Goal: Information Seeking & Learning: Learn about a topic

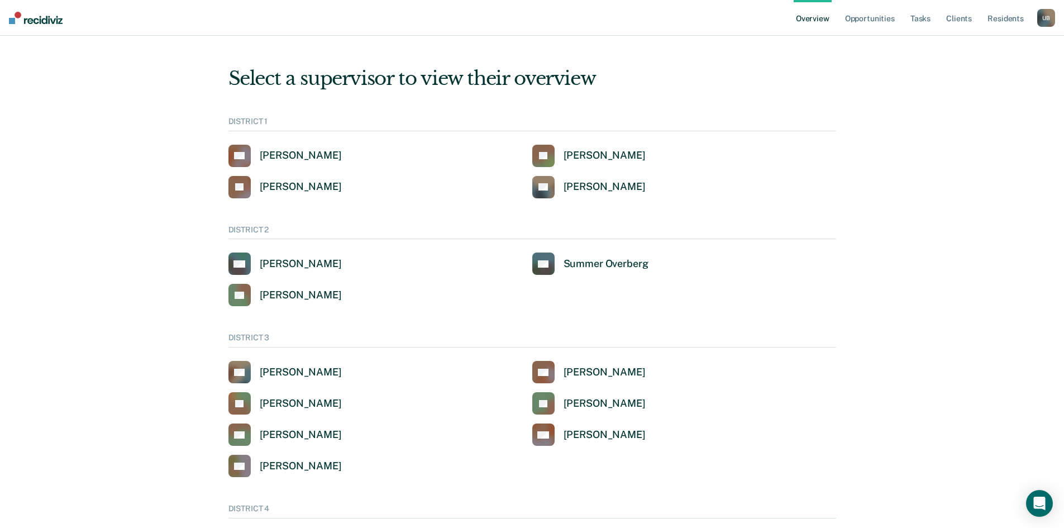
click at [1039, 20] on div "U B" at bounding box center [1046, 18] width 18 height 18
click at [988, 85] on link "Go to Operations" at bounding box center [998, 86] width 95 height 9
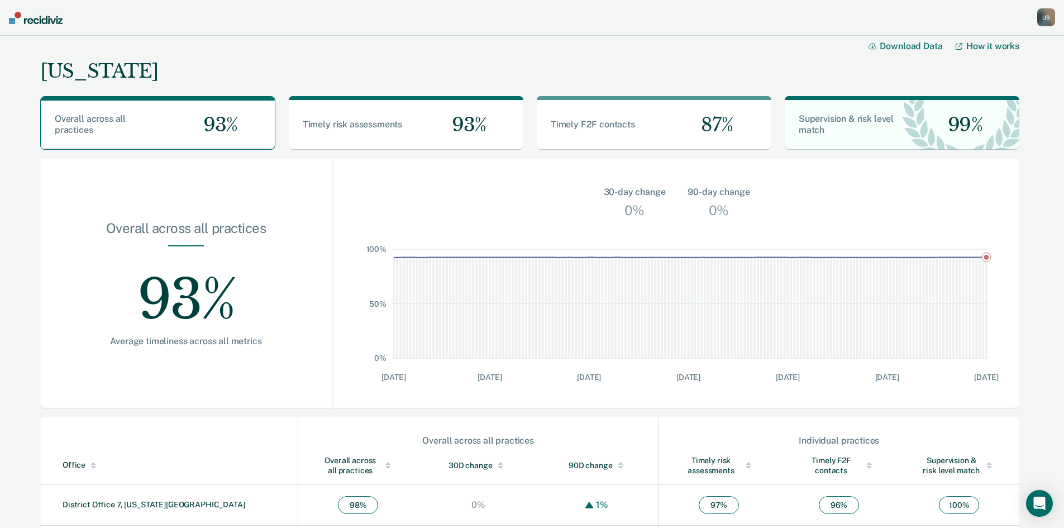
click at [1045, 15] on div "U B" at bounding box center [1046, 17] width 18 height 18
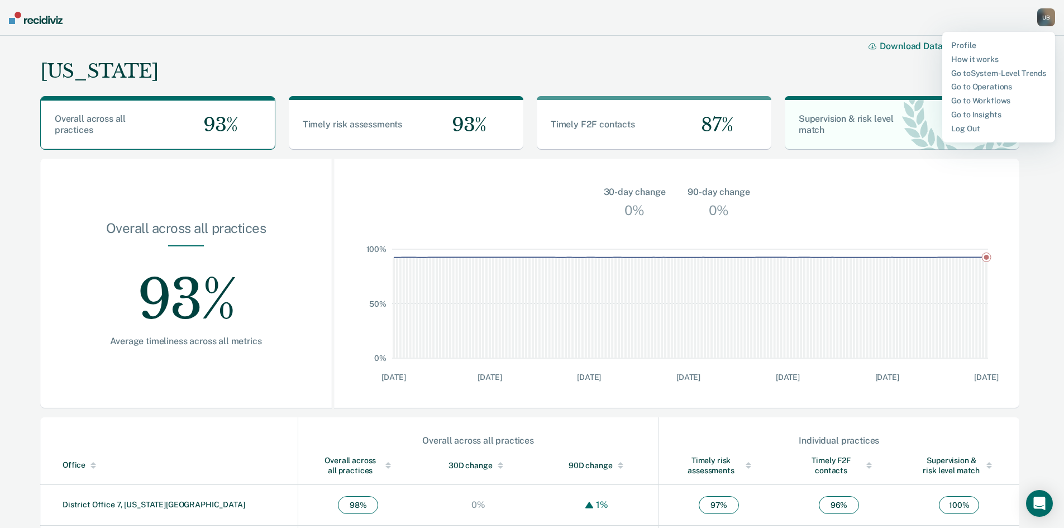
click at [443, 41] on div "[US_STATE] Download Data How it works" at bounding box center [529, 61] width 979 height 51
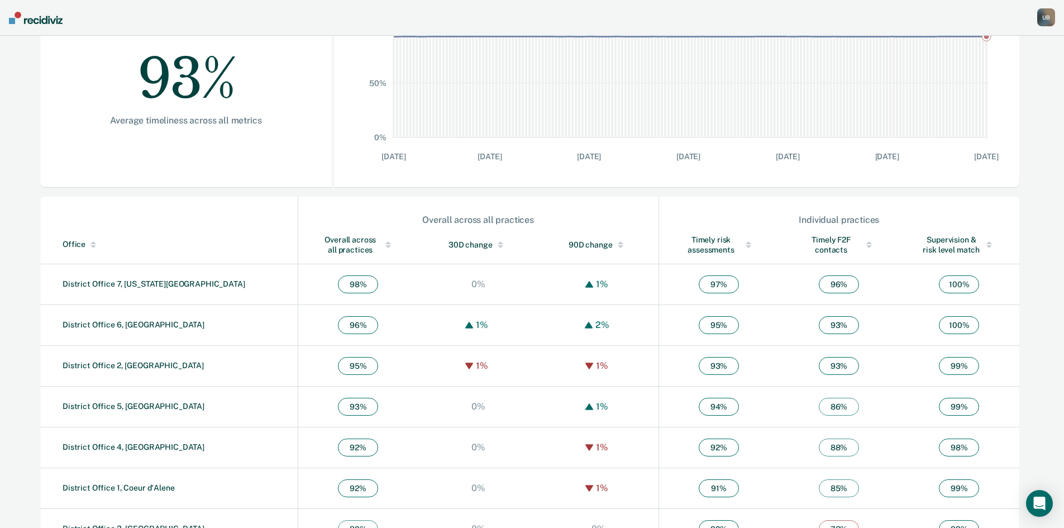
scroll to position [251, 0]
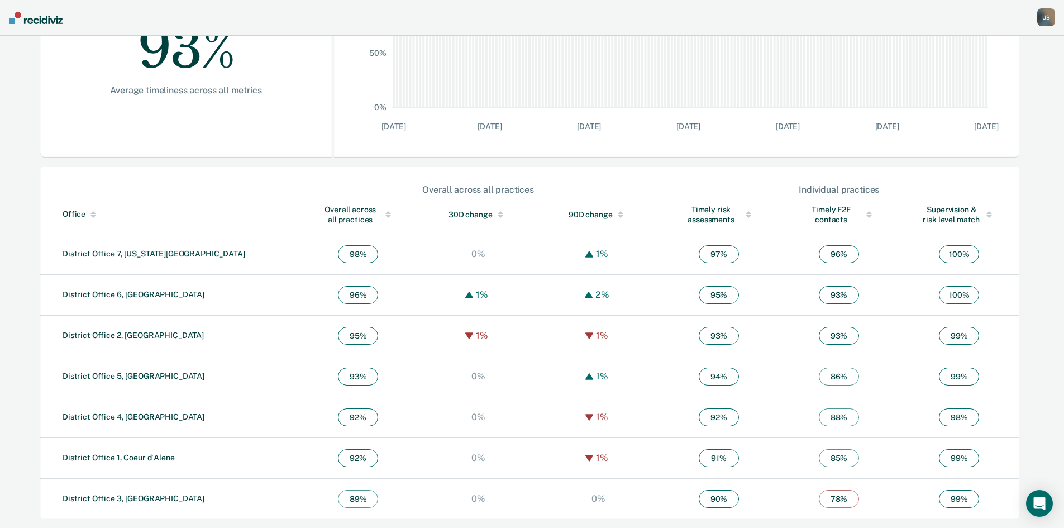
click at [320, 214] on div "Overall across all practices" at bounding box center [357, 214] width 75 height 20
click at [1050, 17] on div "U B" at bounding box center [1046, 17] width 18 height 18
click at [1008, 70] on link "Go to System-Level Trends" at bounding box center [998, 73] width 95 height 9
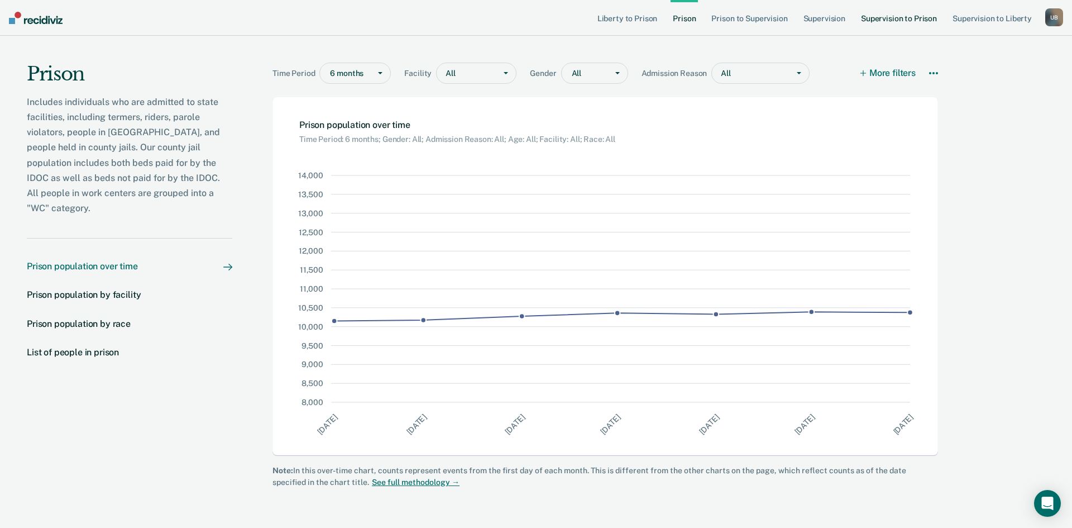
click at [914, 18] on link "Supervision to Prison" at bounding box center [899, 18] width 80 height 36
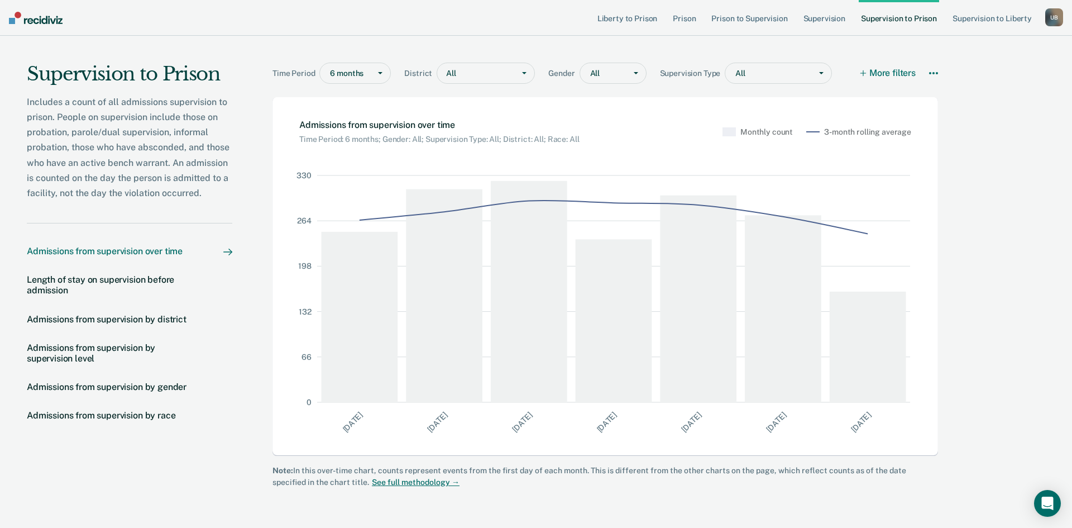
click at [376, 75] on div at bounding box center [380, 73] width 20 height 20
click at [343, 147] on div "5 years" at bounding box center [355, 152] width 70 height 18
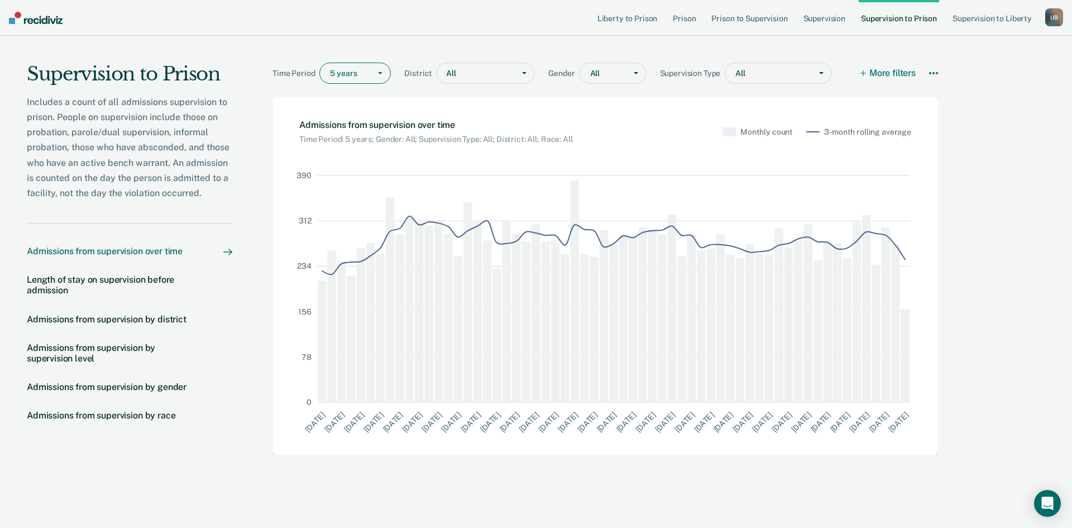
click at [1060, 22] on div "U B" at bounding box center [1054, 17] width 18 height 18
click at [995, 43] on link "Profile" at bounding box center [1006, 45] width 95 height 9
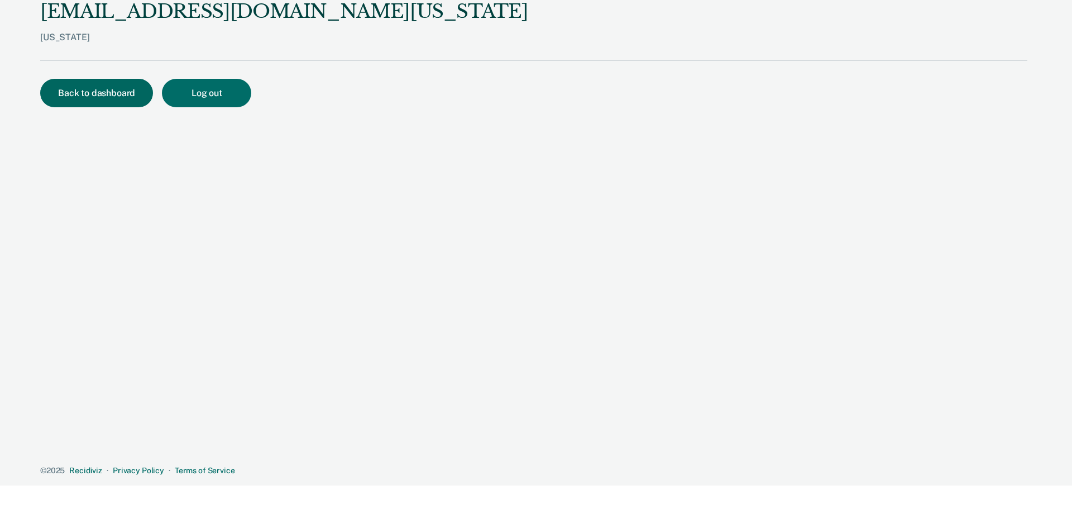
click at [111, 95] on button "Back to dashboard" at bounding box center [96, 93] width 113 height 28
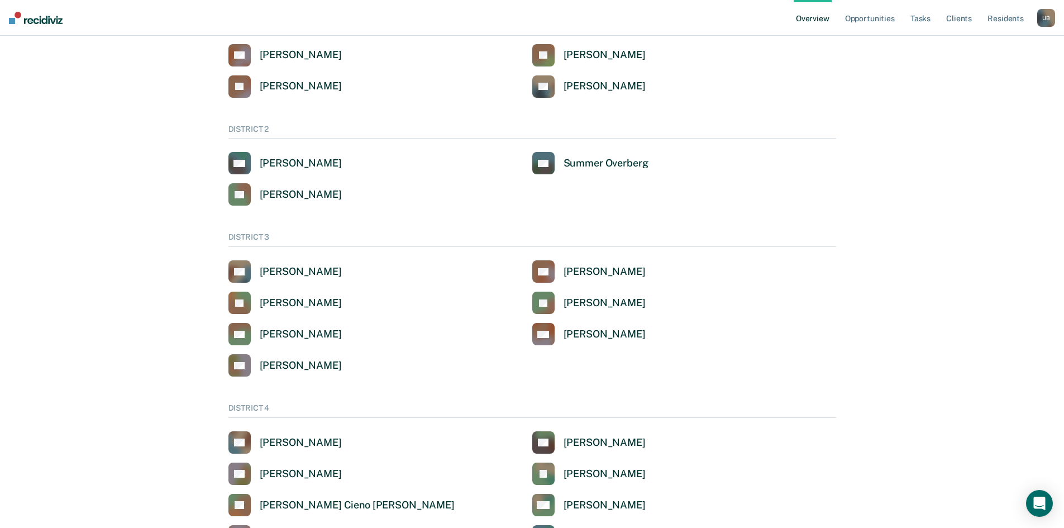
scroll to position [112, 0]
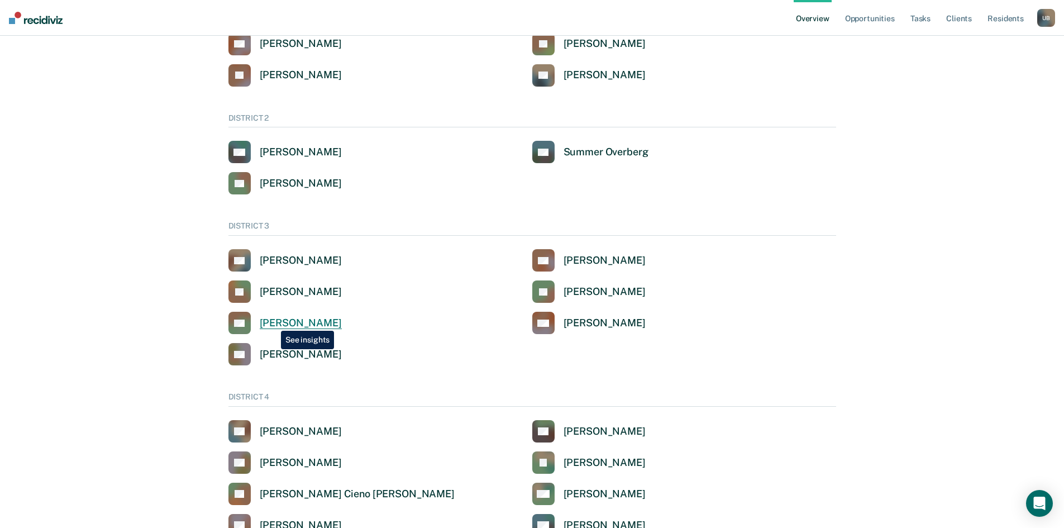
click at [272, 322] on div "[PERSON_NAME]" at bounding box center [301, 323] width 82 height 13
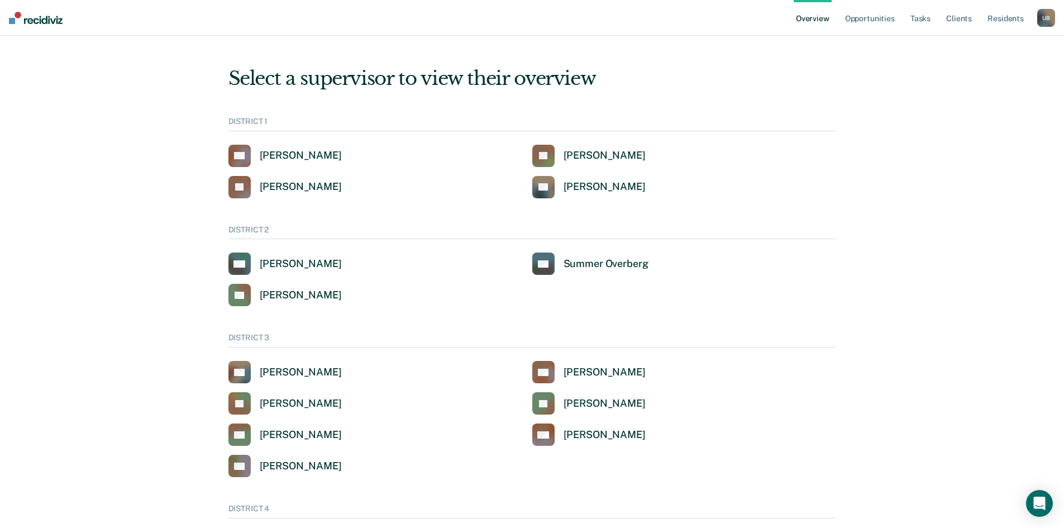
scroll to position [112, 0]
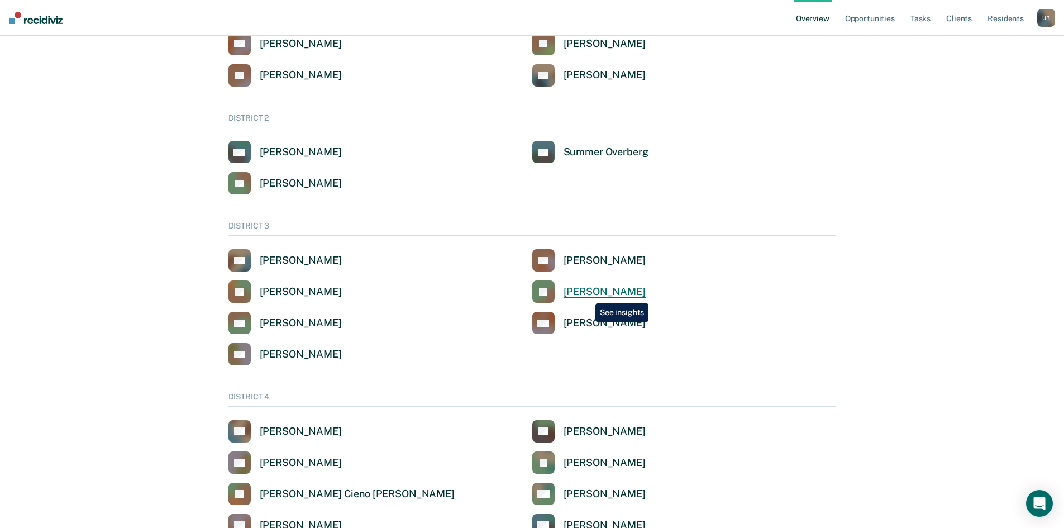
click at [587, 293] on div "[PERSON_NAME]" at bounding box center [604, 291] width 82 height 13
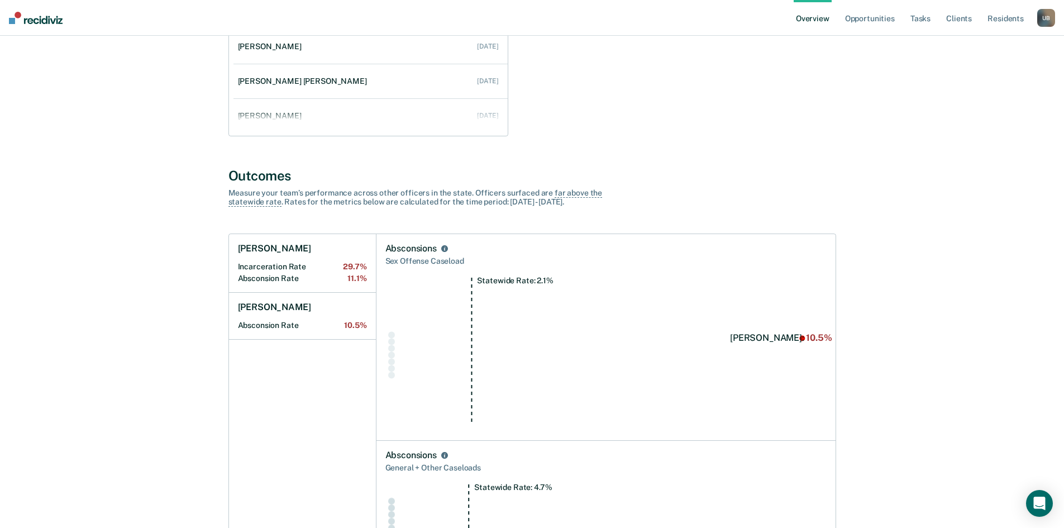
scroll to position [279, 0]
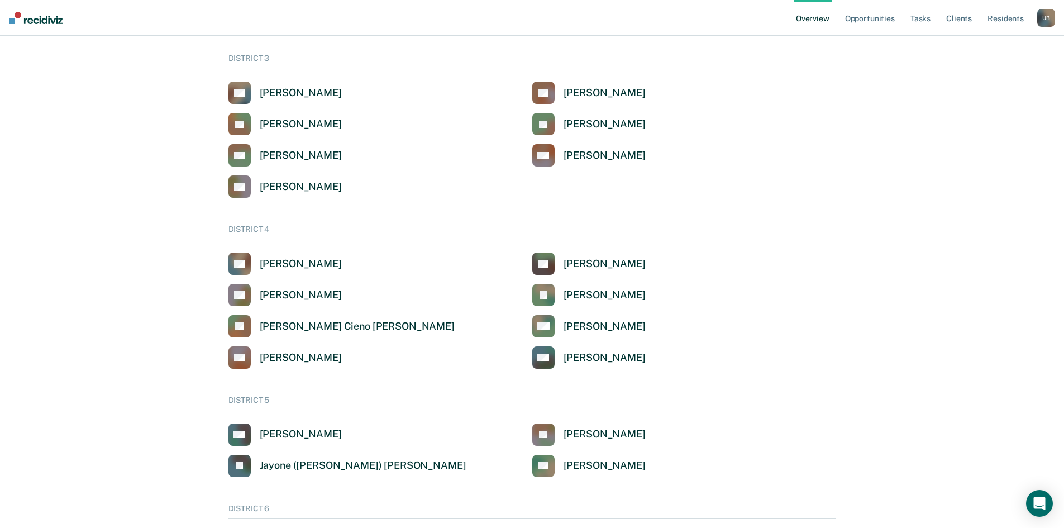
scroll to position [112, 0]
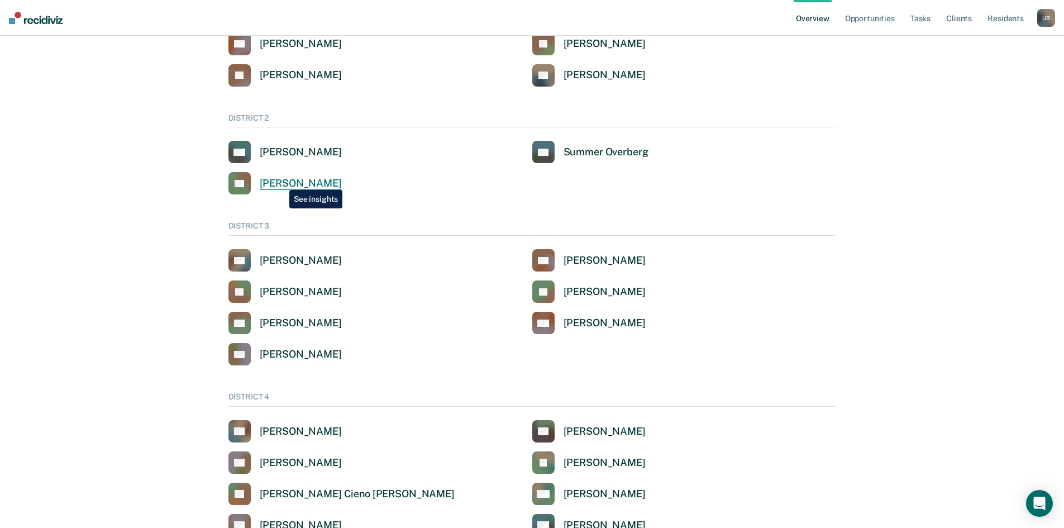
click at [281, 181] on div "[PERSON_NAME]" at bounding box center [301, 183] width 82 height 13
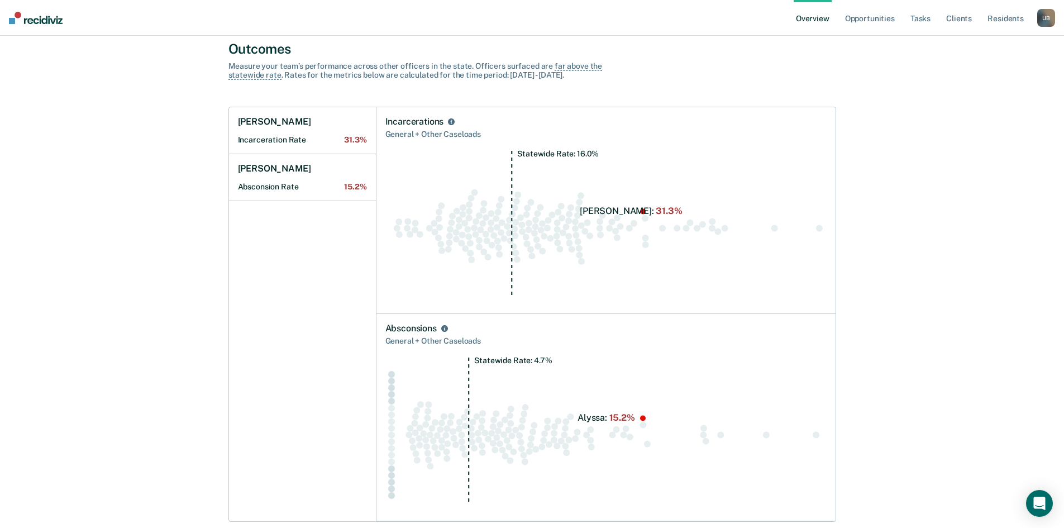
scroll to position [410, 0]
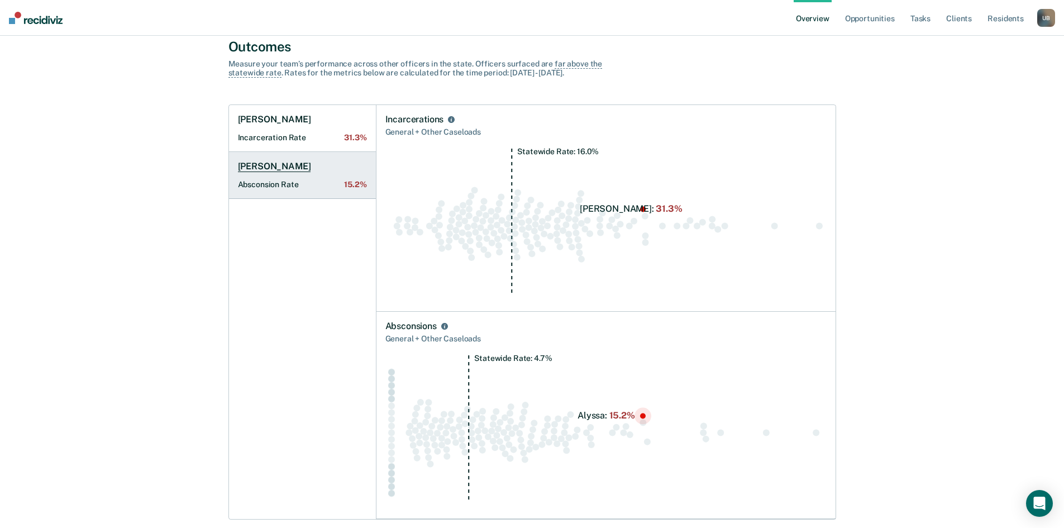
click at [275, 183] on Rate "Absconsion Rate 15.2%" at bounding box center [302, 184] width 129 height 9
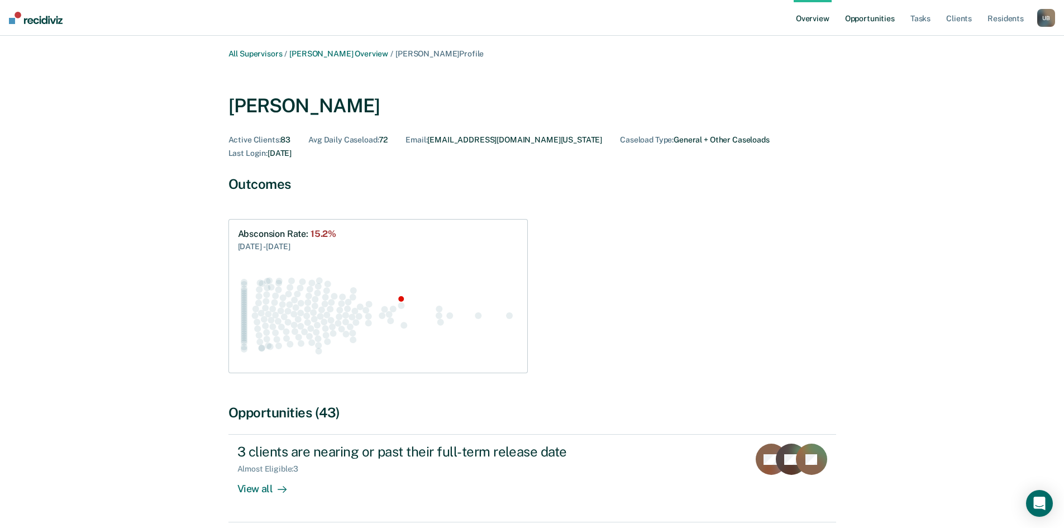
click at [865, 16] on link "Opportunities" at bounding box center [869, 18] width 54 height 36
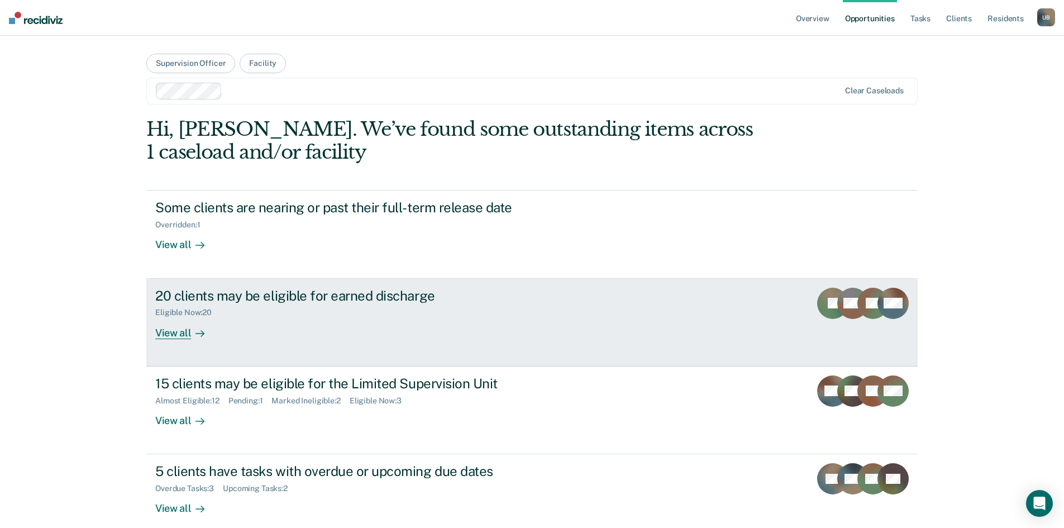
click at [174, 335] on div "View all" at bounding box center [186, 328] width 63 height 22
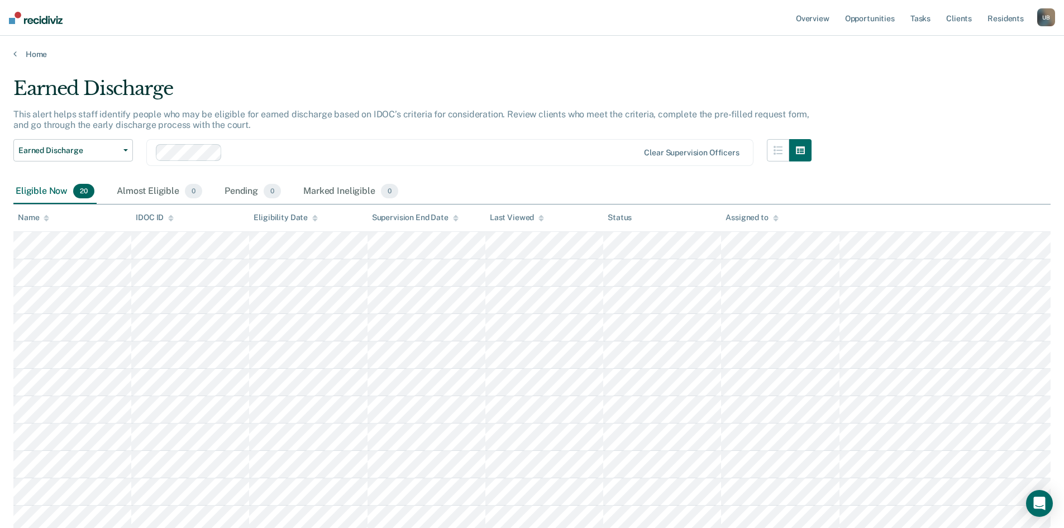
click at [1038, 20] on div "U B" at bounding box center [1046, 17] width 18 height 18
click at [981, 90] on link "Go to Operations" at bounding box center [998, 86] width 95 height 9
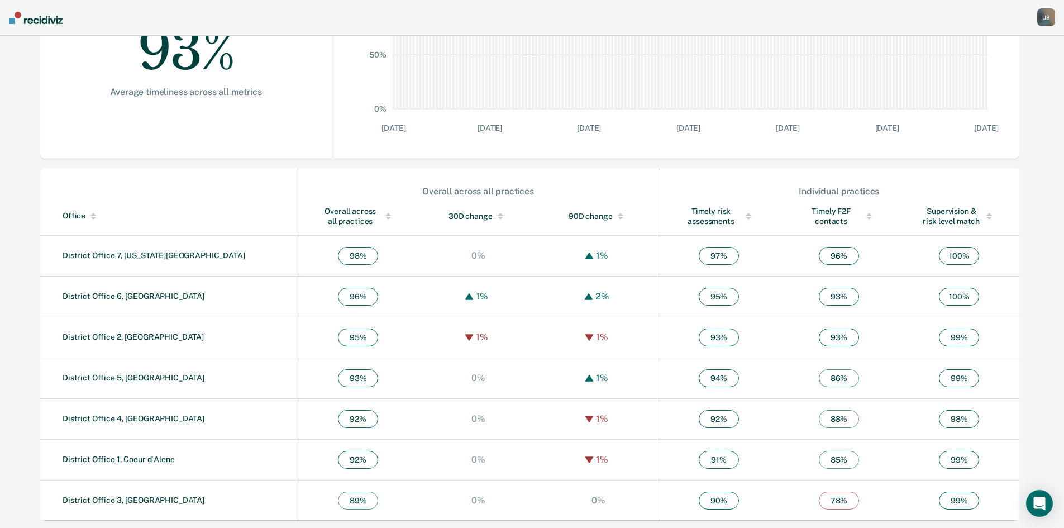
scroll to position [251, 0]
click at [125, 295] on link "District Office 6, [GEOGRAPHIC_DATA]" at bounding box center [134, 294] width 142 height 9
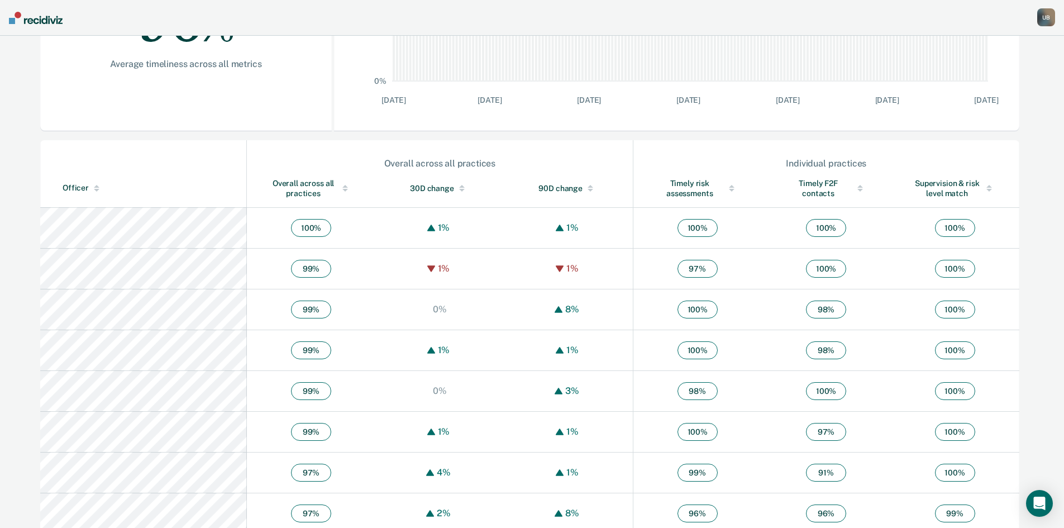
scroll to position [279, 0]
click at [270, 178] on div "Overall across all practices" at bounding box center [311, 186] width 84 height 20
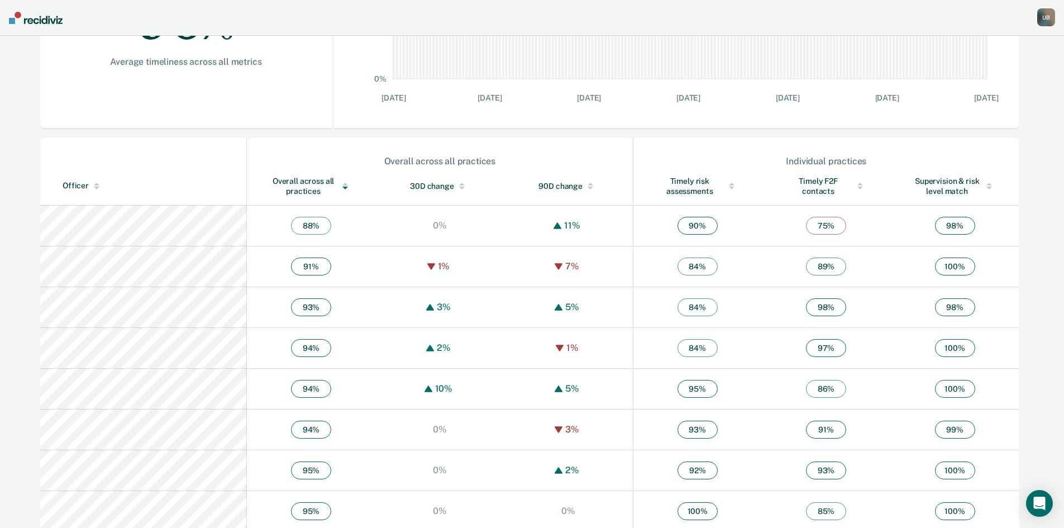
click at [270, 178] on div "Overall across all practices" at bounding box center [311, 186] width 84 height 20
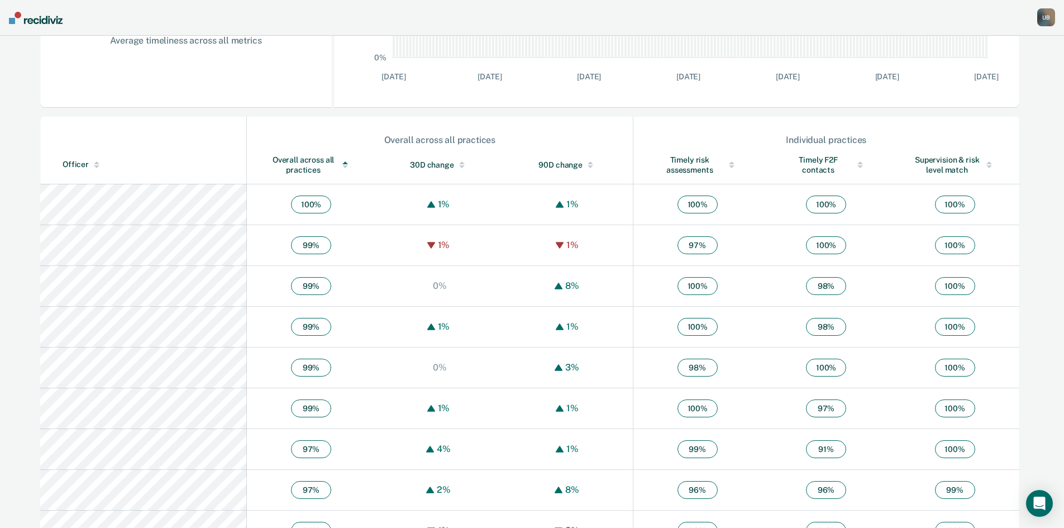
scroll to position [308, 0]
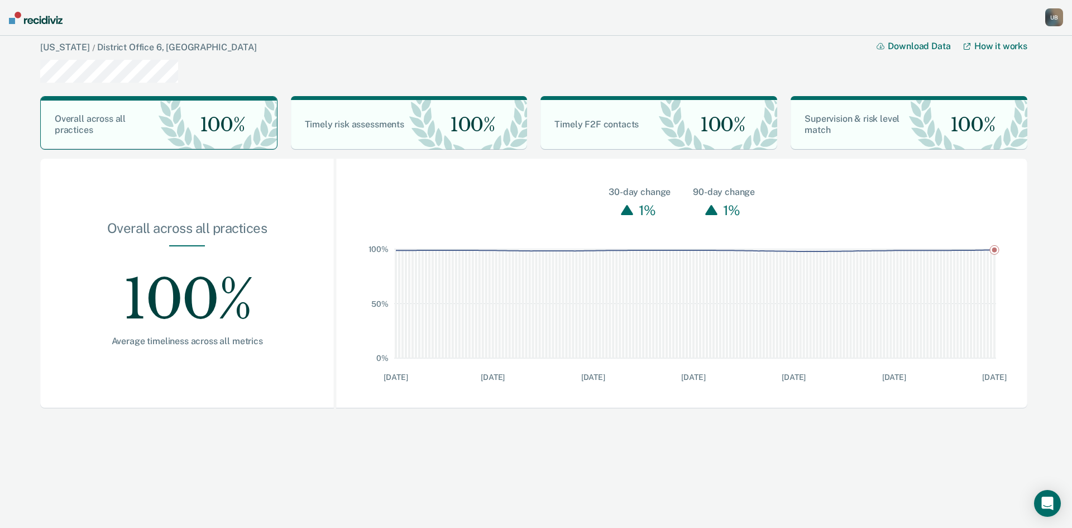
click at [1047, 17] on div "U B" at bounding box center [1054, 17] width 18 height 18
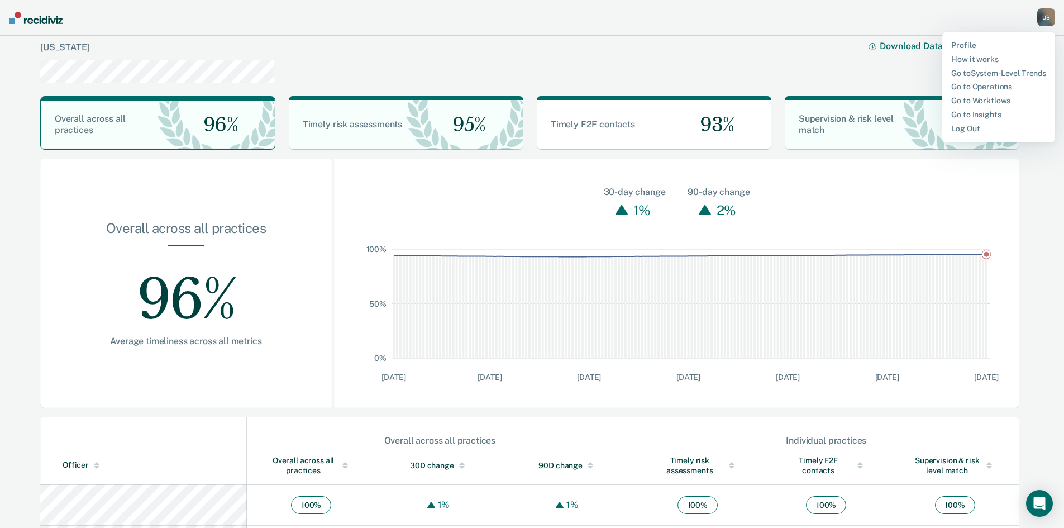
scroll to position [251, 0]
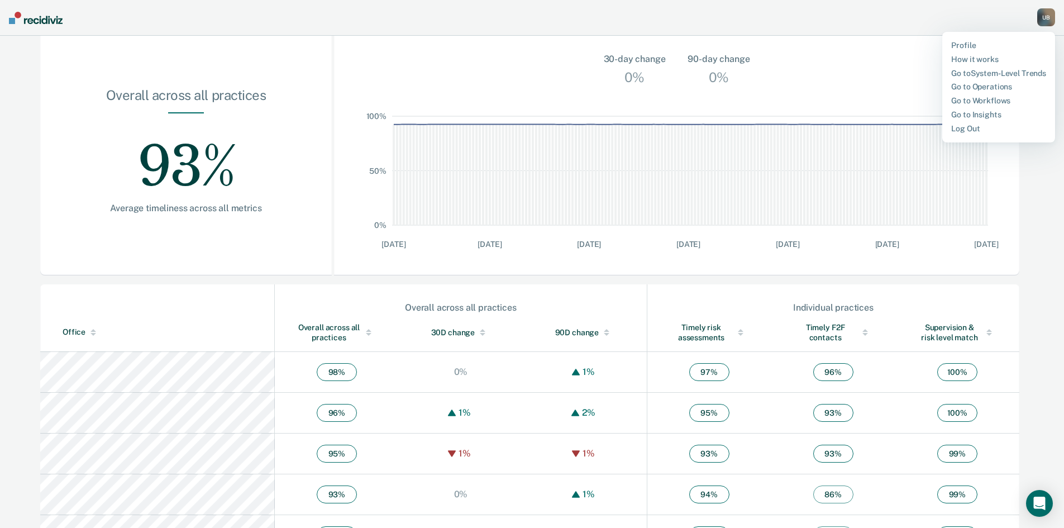
scroll to position [223, 0]
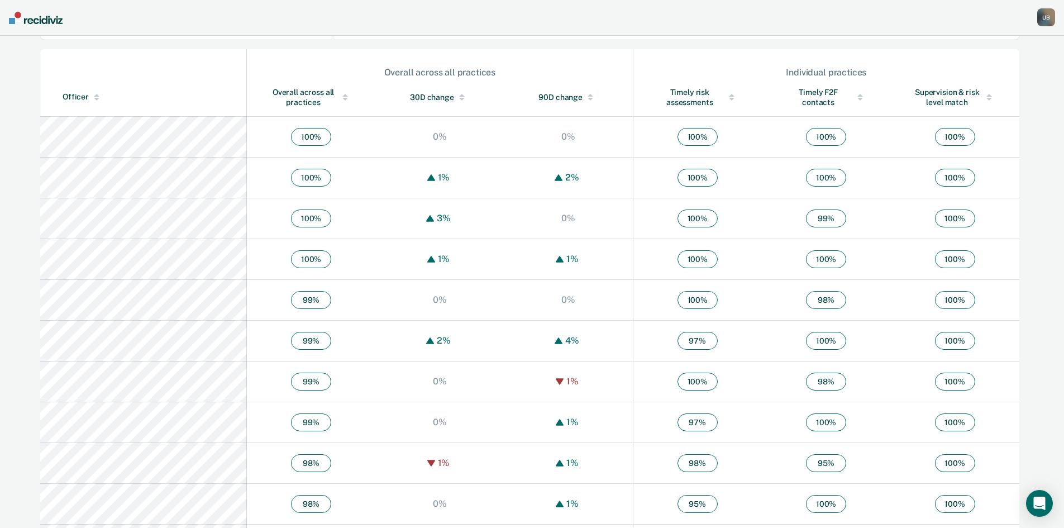
scroll to position [344, 0]
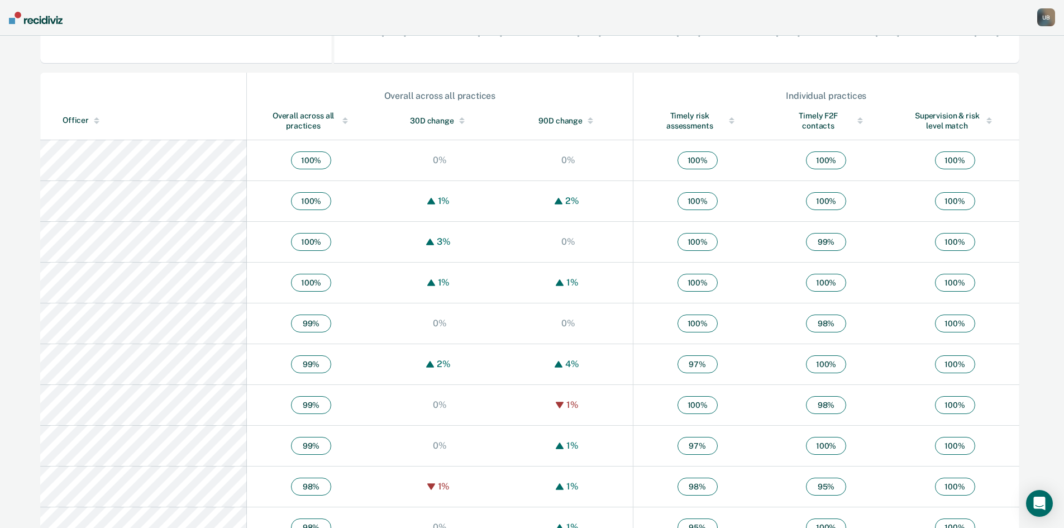
scroll to position [223, 0]
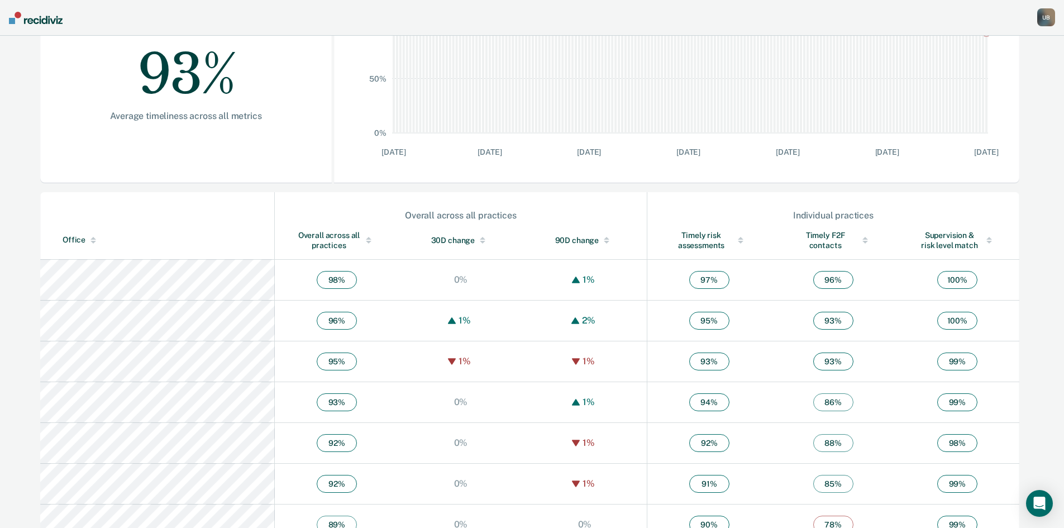
scroll to position [251, 0]
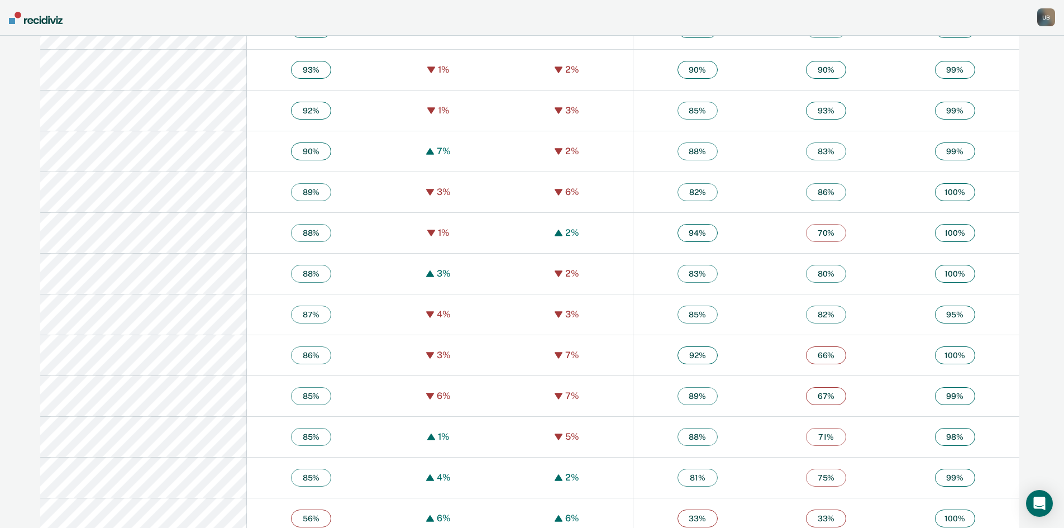
scroll to position [984, 0]
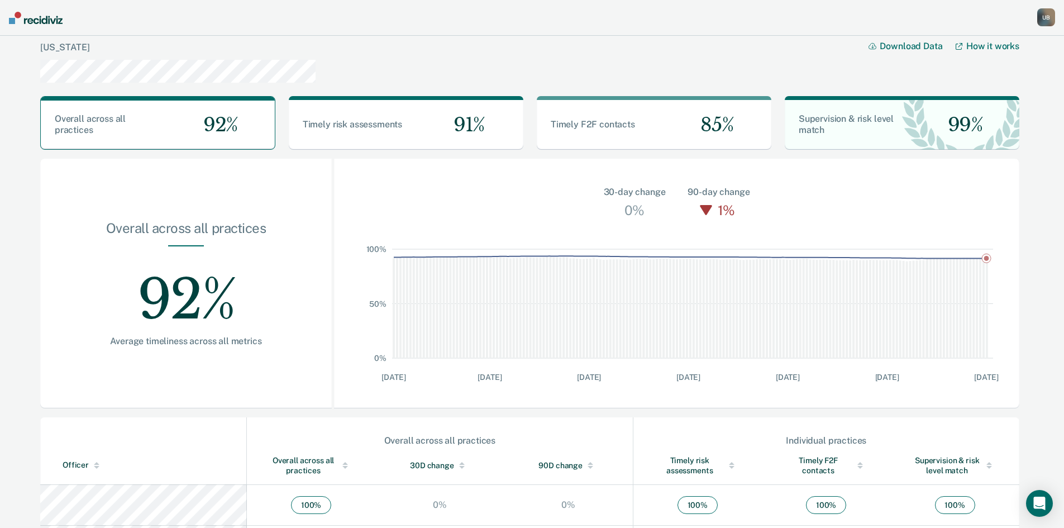
scroll to position [251, 0]
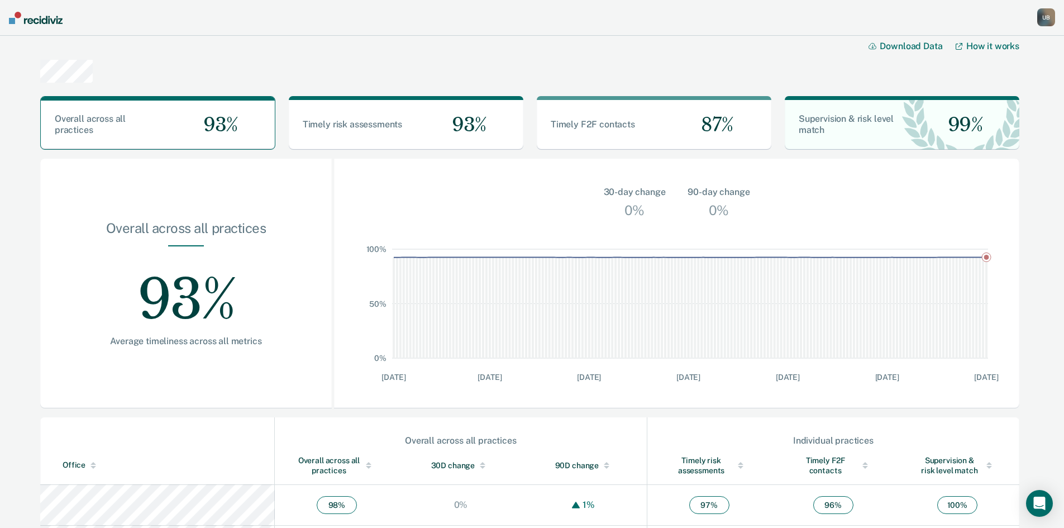
click at [1045, 15] on div "U B" at bounding box center [1046, 17] width 18 height 18
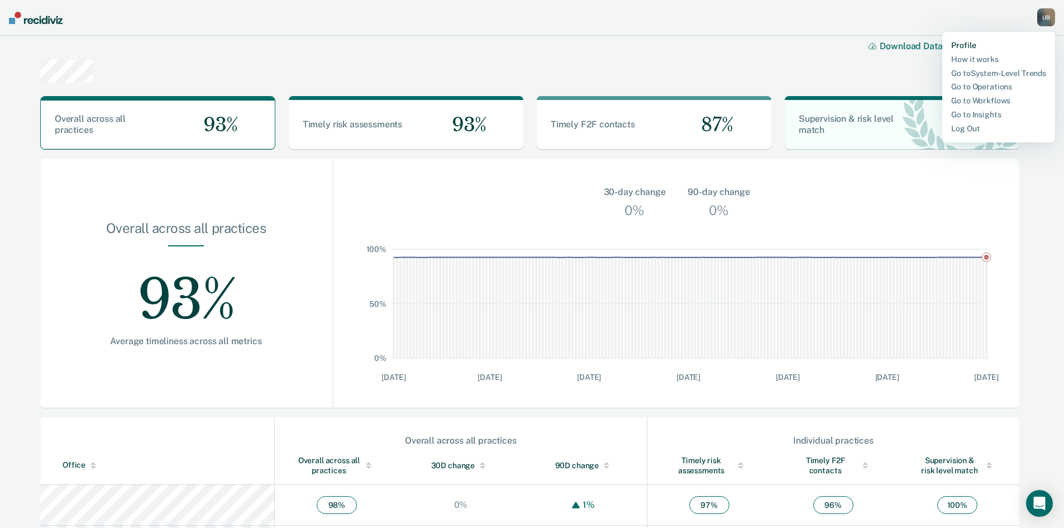
click at [963, 45] on link "Profile" at bounding box center [998, 45] width 95 height 9
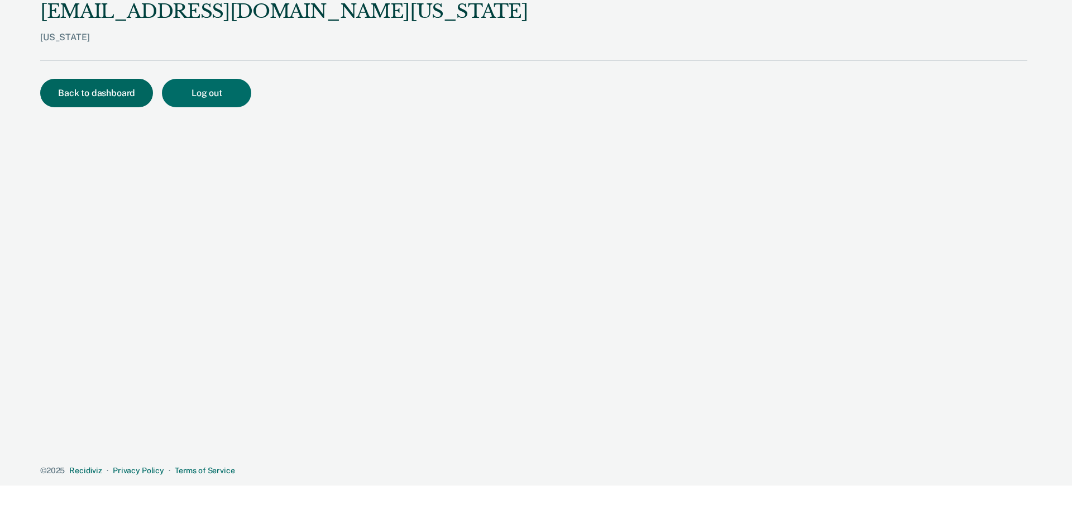
click at [125, 91] on button "Back to dashboard" at bounding box center [96, 93] width 113 height 28
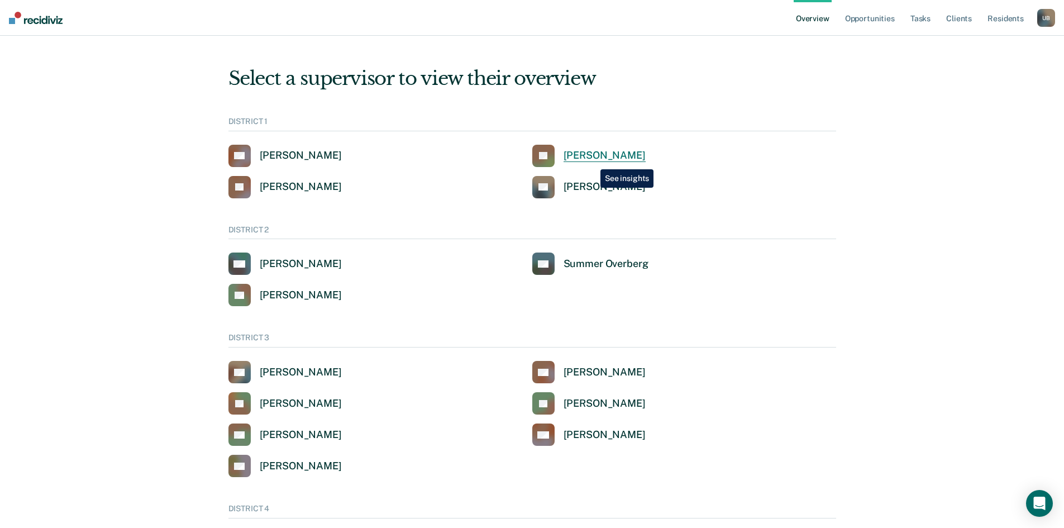
click at [592, 161] on div "[PERSON_NAME]" at bounding box center [604, 155] width 82 height 13
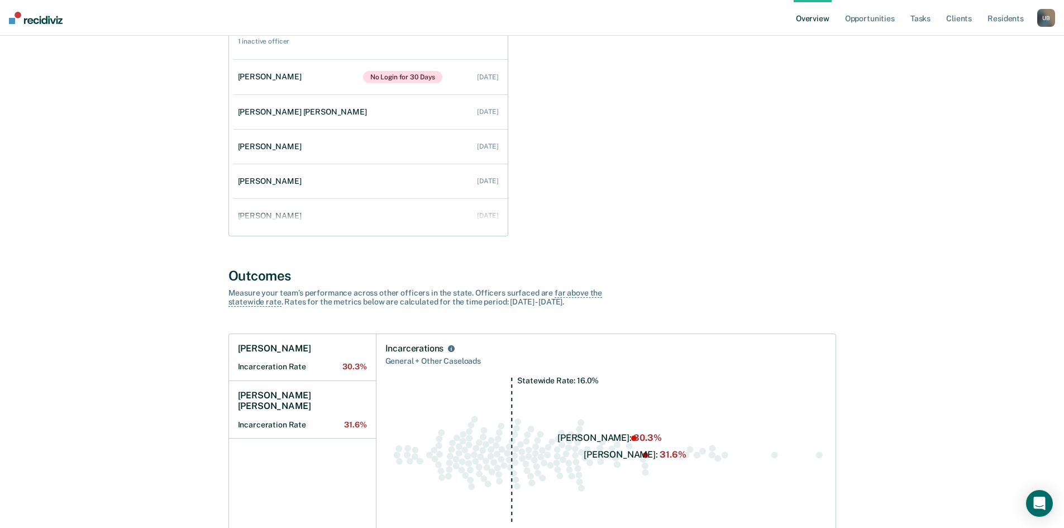
scroll to position [223, 0]
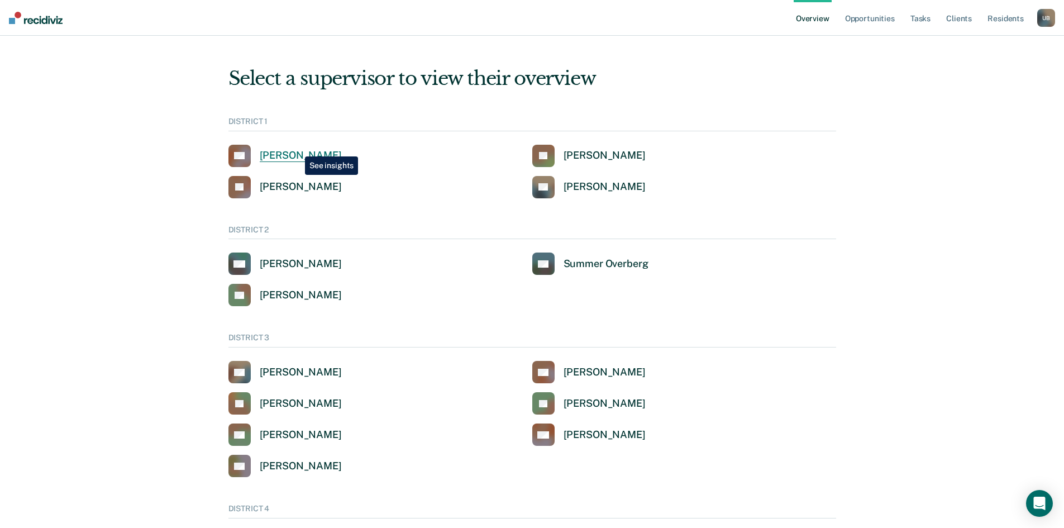
click at [296, 149] on link "[PERSON_NAME]" at bounding box center [284, 156] width 113 height 22
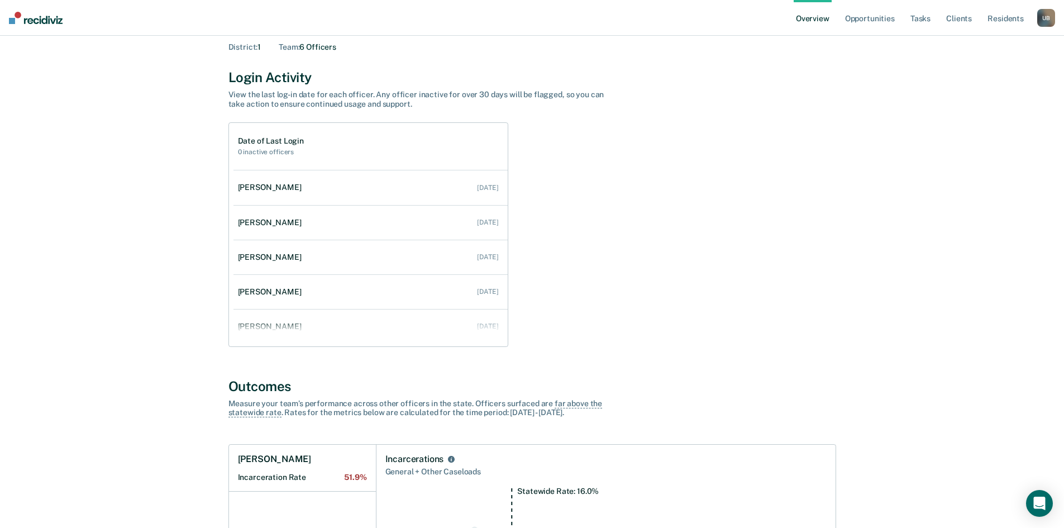
scroll to position [43, 0]
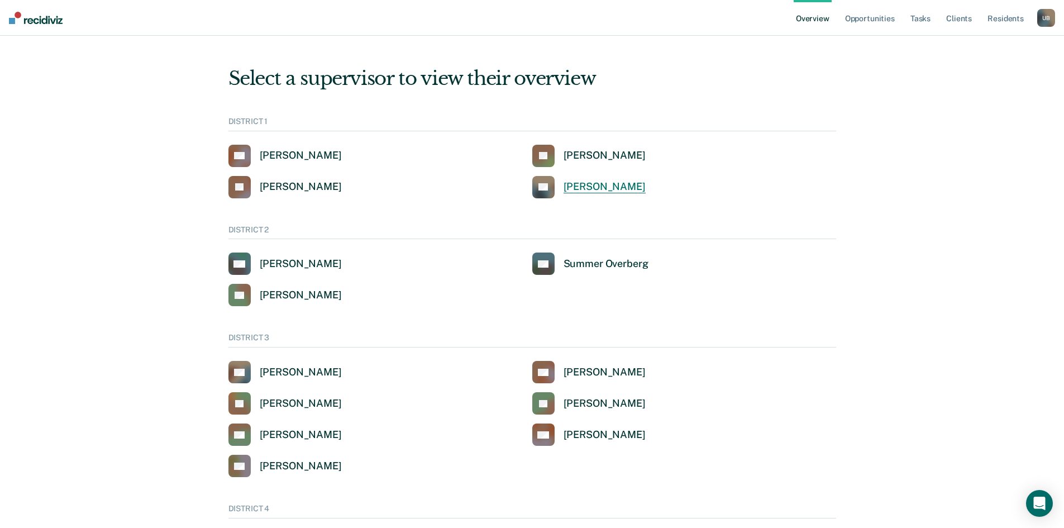
click at [583, 190] on div "[PERSON_NAME]" at bounding box center [604, 186] width 82 height 13
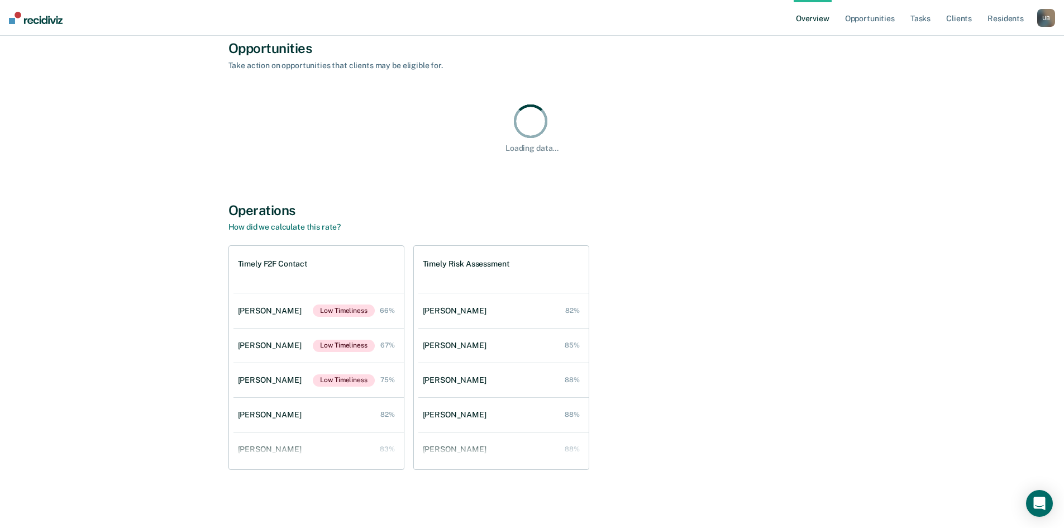
scroll to position [509, 0]
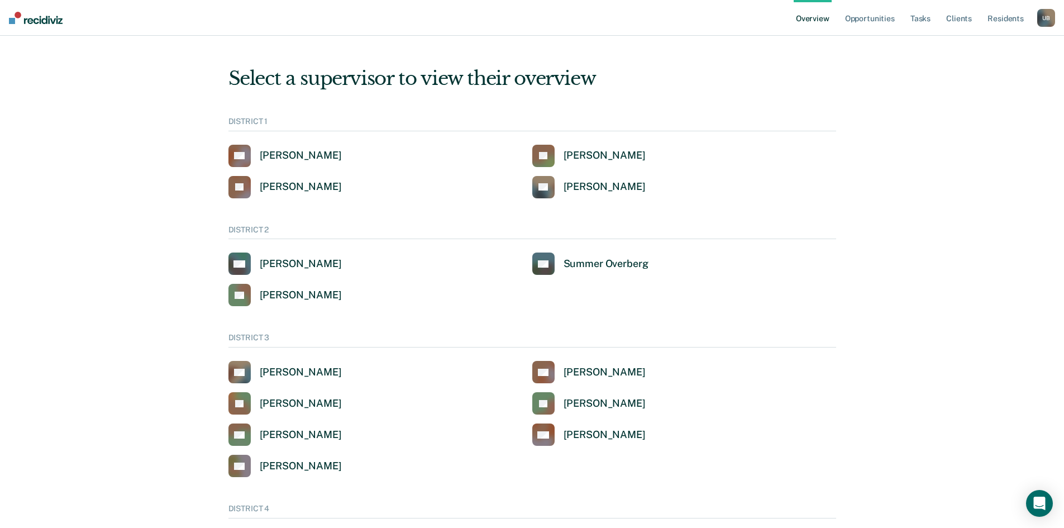
scroll to position [112, 0]
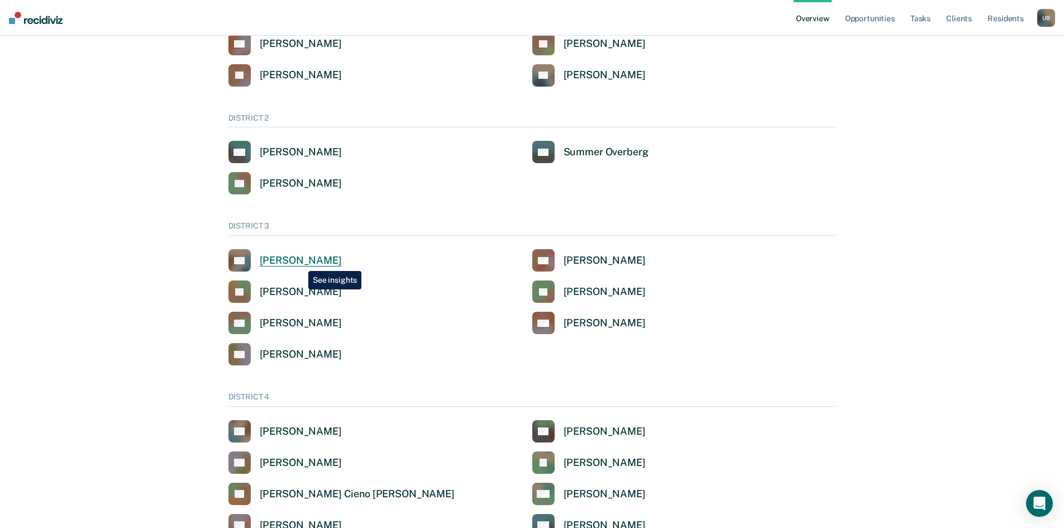
click at [300, 262] on div "[PERSON_NAME]" at bounding box center [301, 260] width 82 height 13
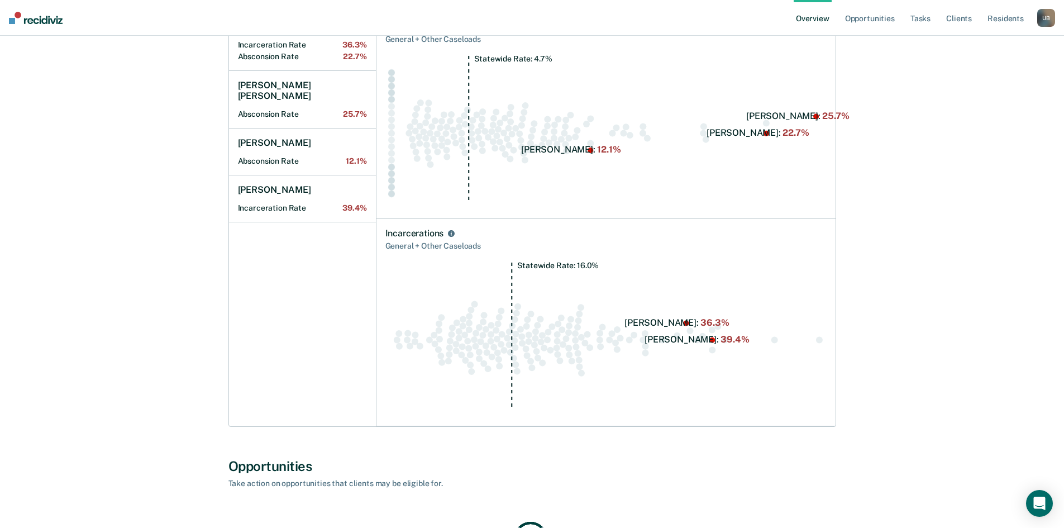
scroll to position [391, 0]
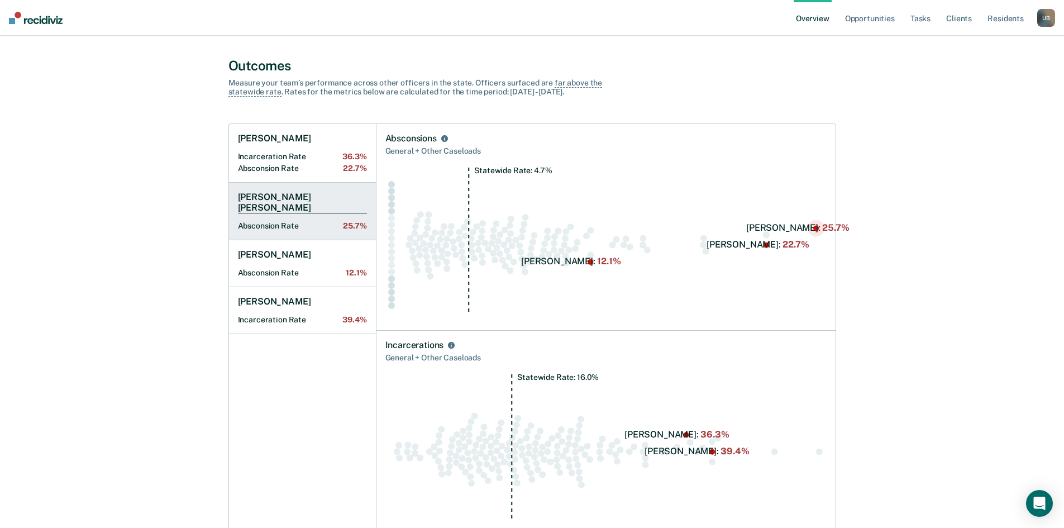
click at [296, 193] on h1 "[PERSON_NAME] [PERSON_NAME]" at bounding box center [302, 202] width 129 height 22
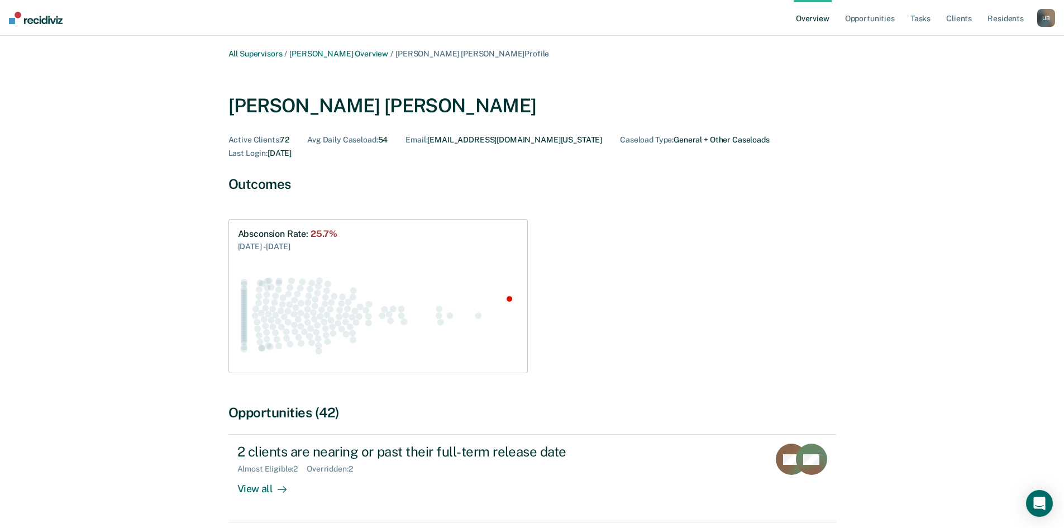
click at [1044, 13] on div "U B" at bounding box center [1046, 18] width 18 height 18
click at [967, 99] on link "Log Out" at bounding box center [998, 99] width 95 height 9
